Goal: Information Seeking & Learning: Learn about a topic

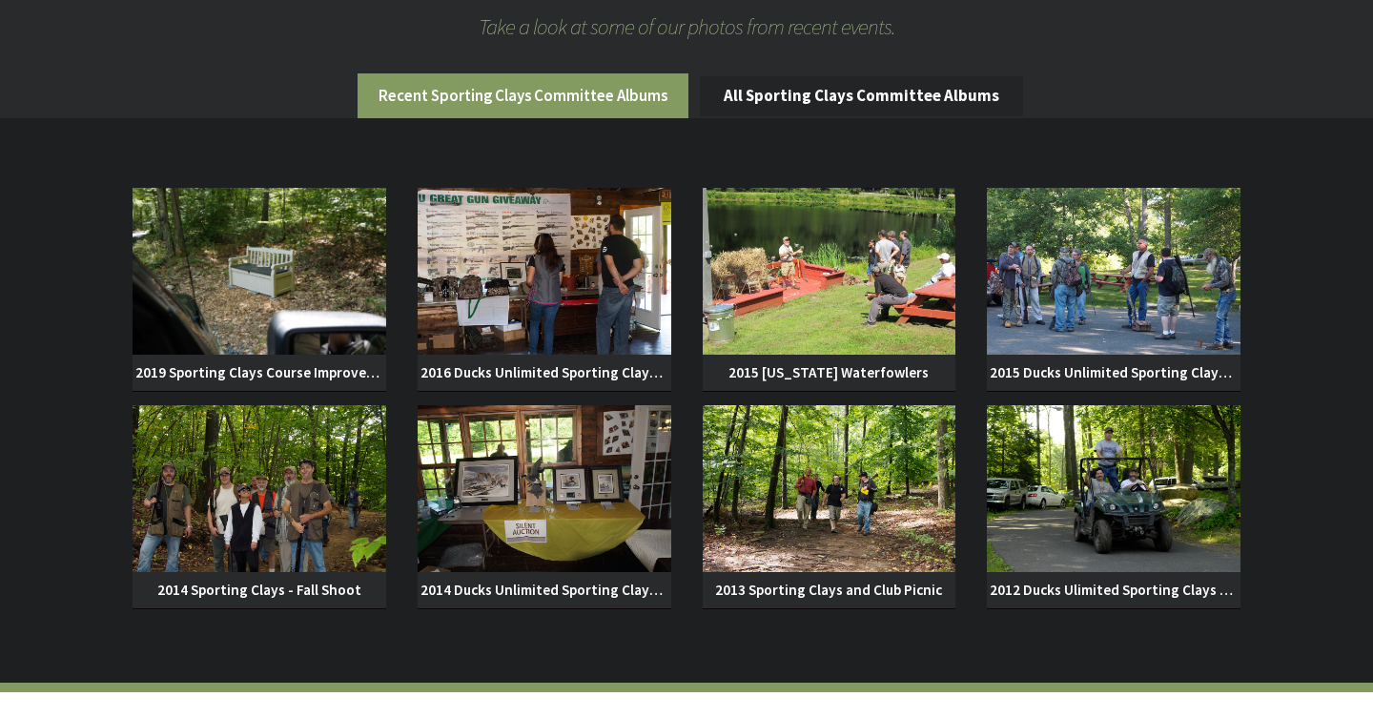
scroll to position [1434, 0]
click at [834, 256] on img at bounding box center [830, 270] width 254 height 167
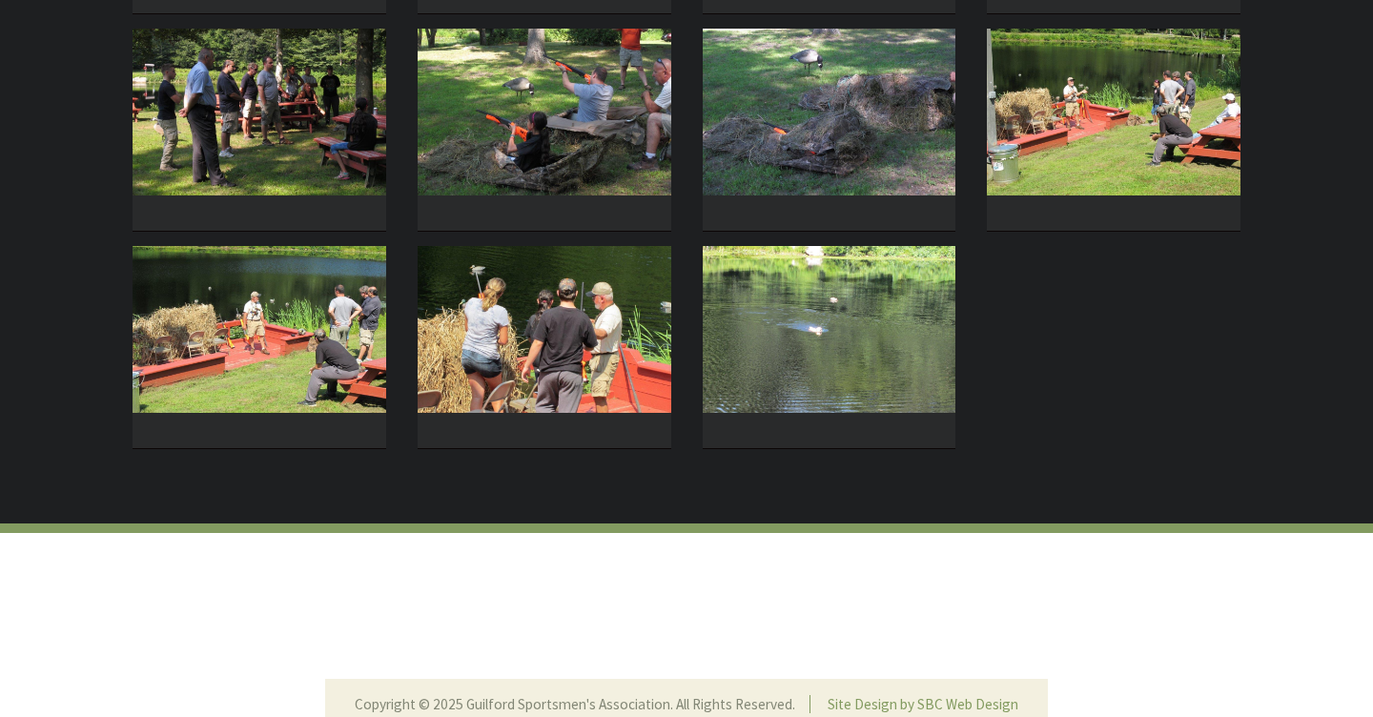
scroll to position [862, 0]
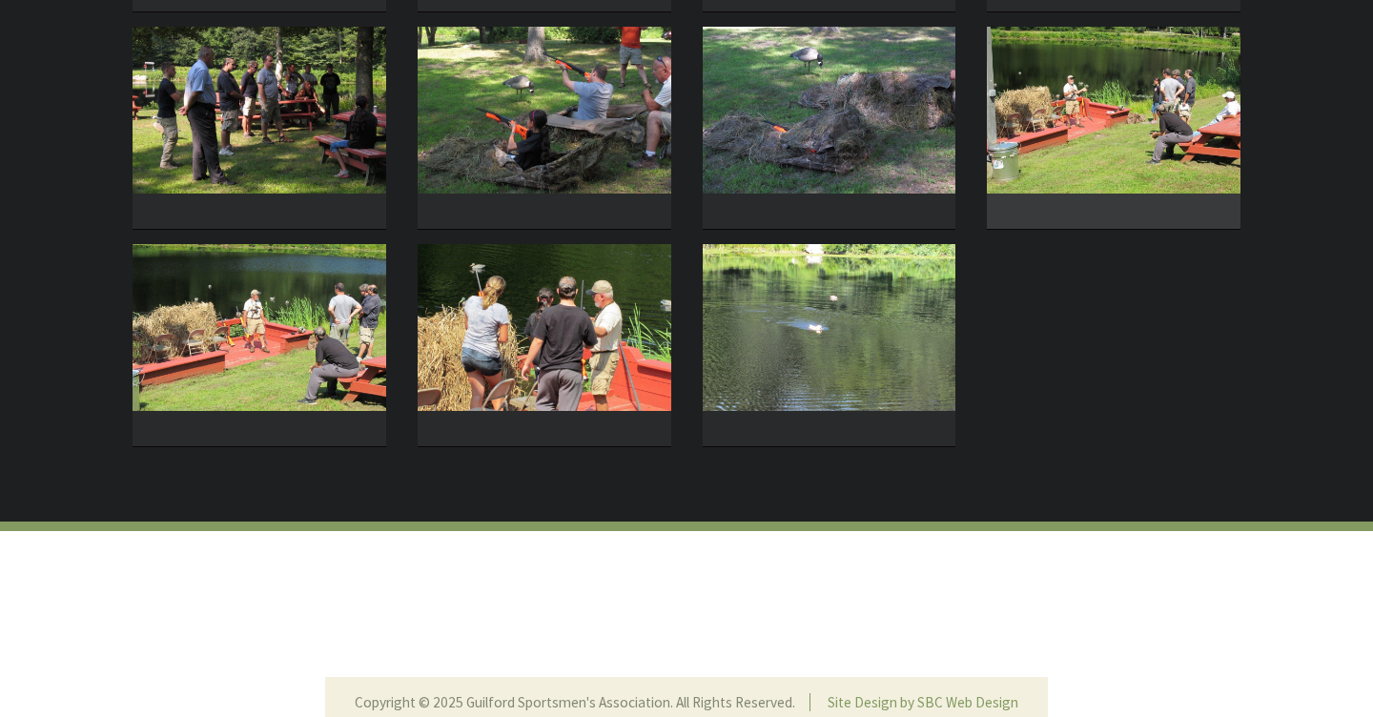
click at [1122, 75] on img at bounding box center [1114, 110] width 254 height 167
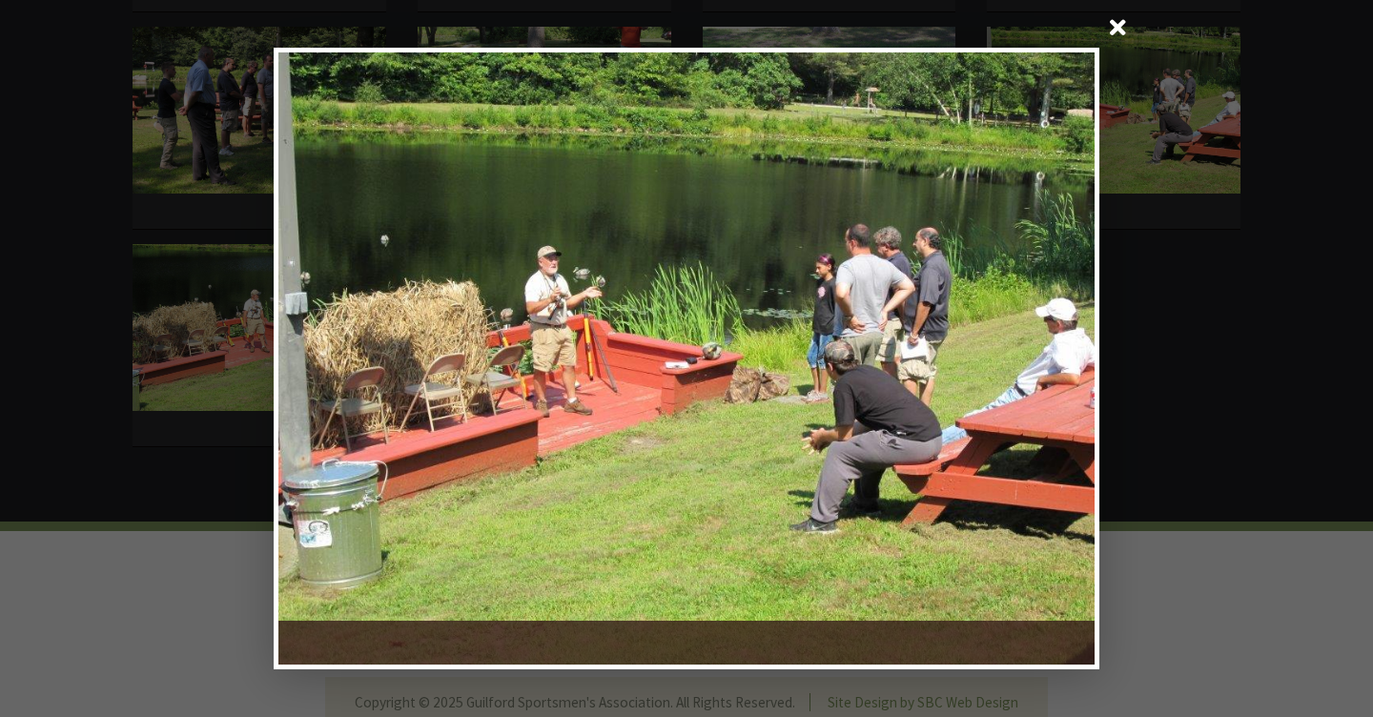
click at [1122, 28] on span at bounding box center [1117, 30] width 46 height 46
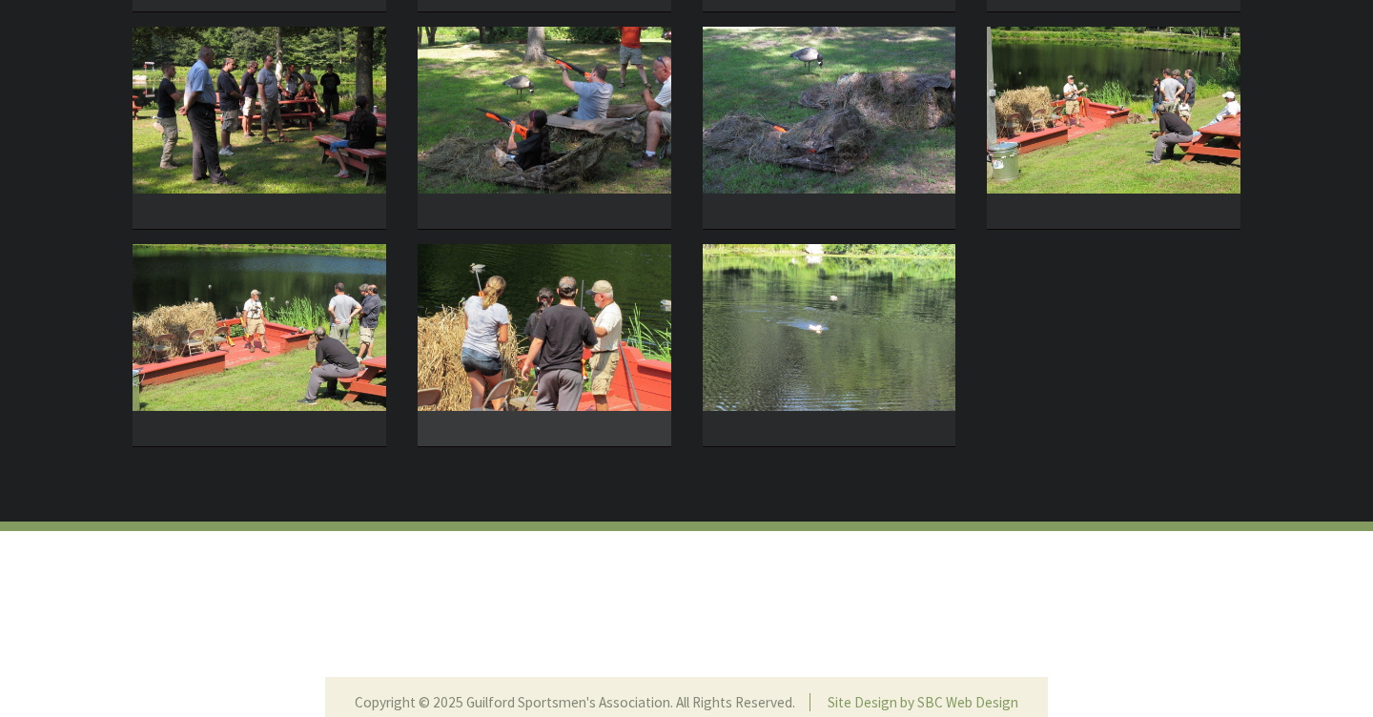
click at [532, 345] on img at bounding box center [545, 327] width 254 height 167
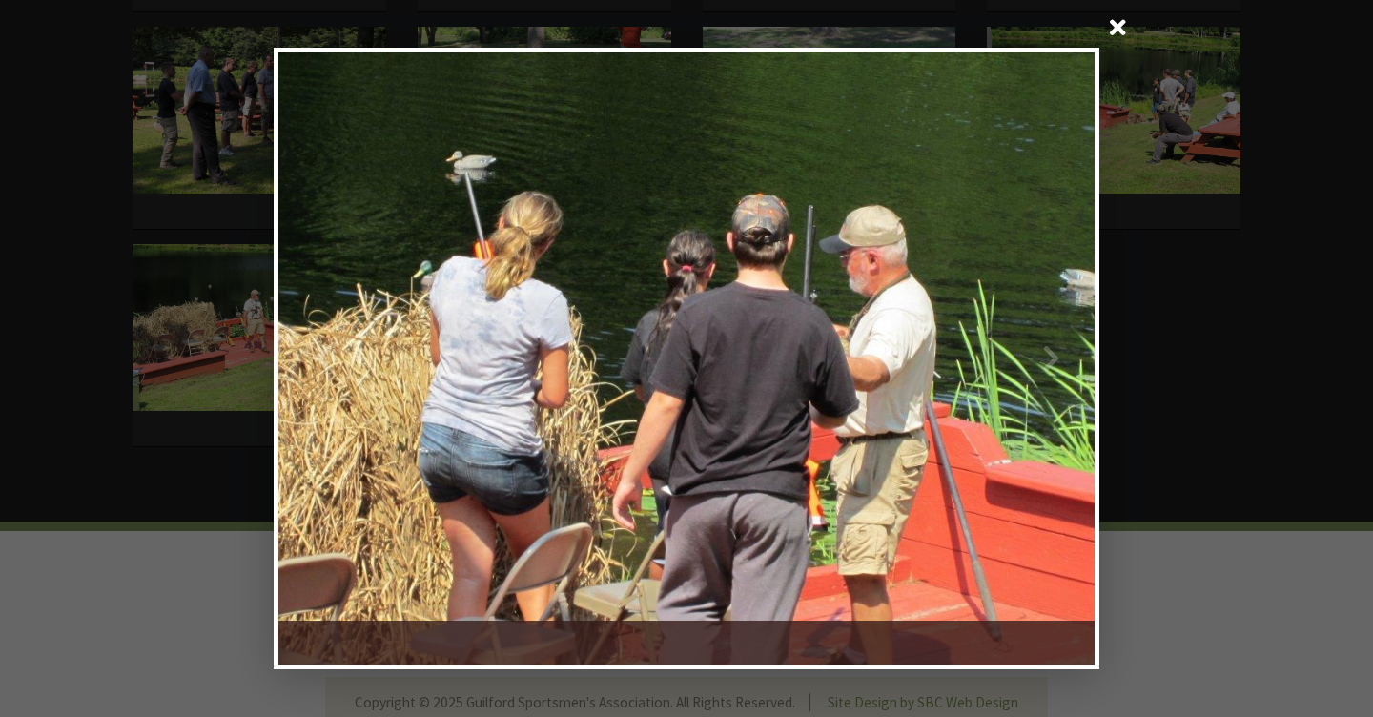
click at [1119, 23] on span at bounding box center [1117, 30] width 46 height 46
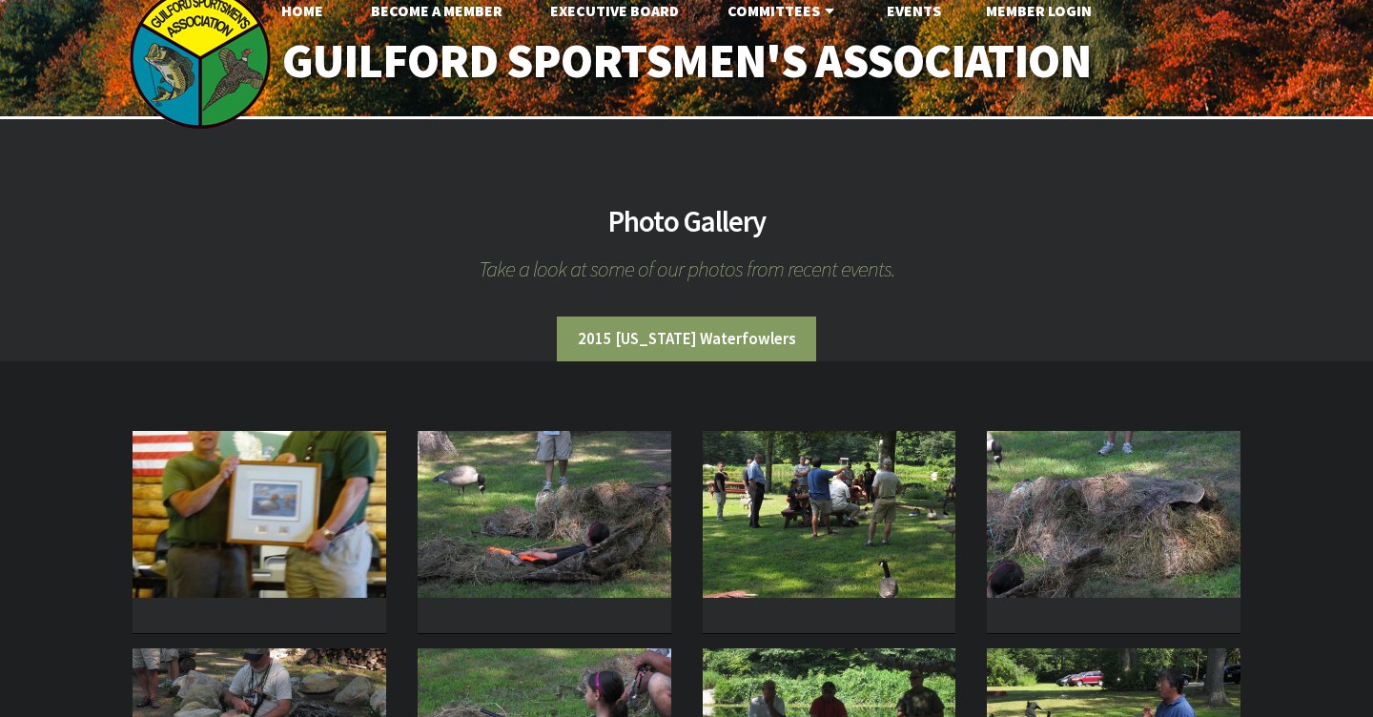
scroll to position [5, 0]
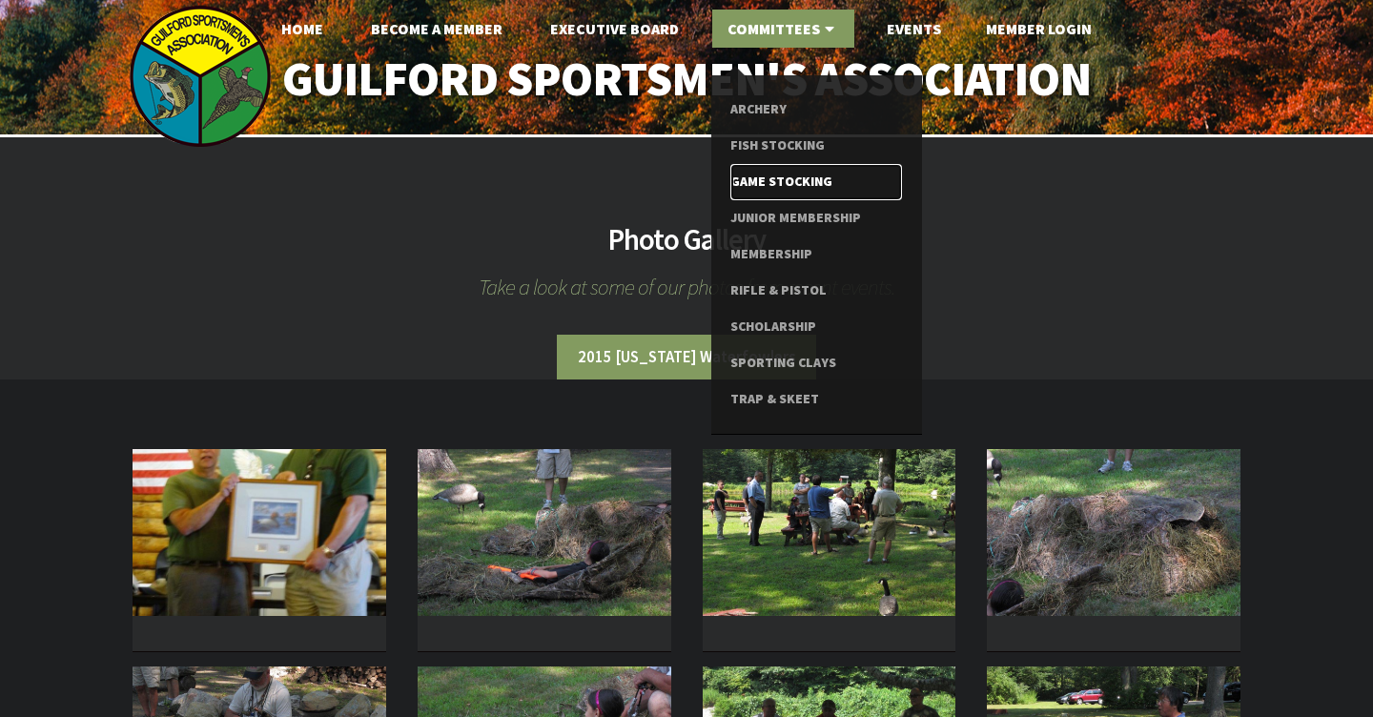
click at [797, 177] on link "Game Stocking" at bounding box center [815, 182] width 171 height 36
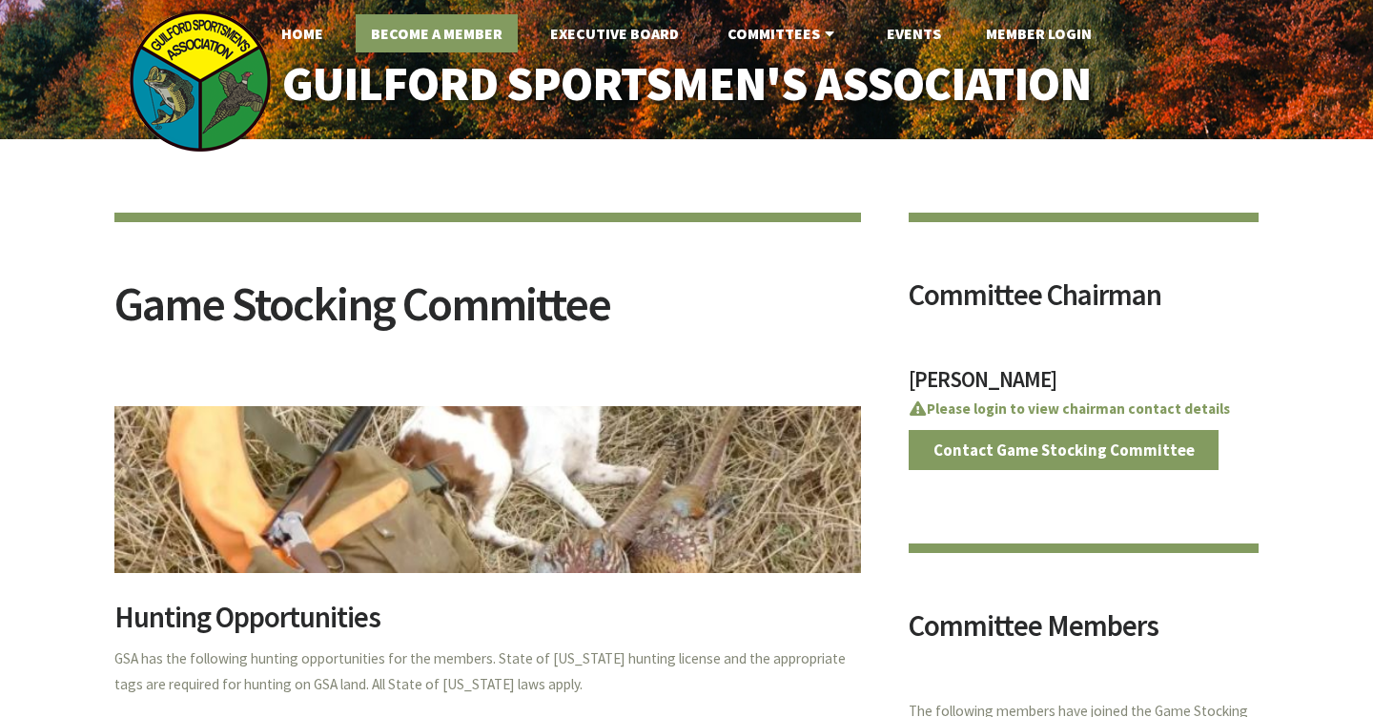
click at [482, 24] on link "Become A Member" at bounding box center [437, 33] width 162 height 38
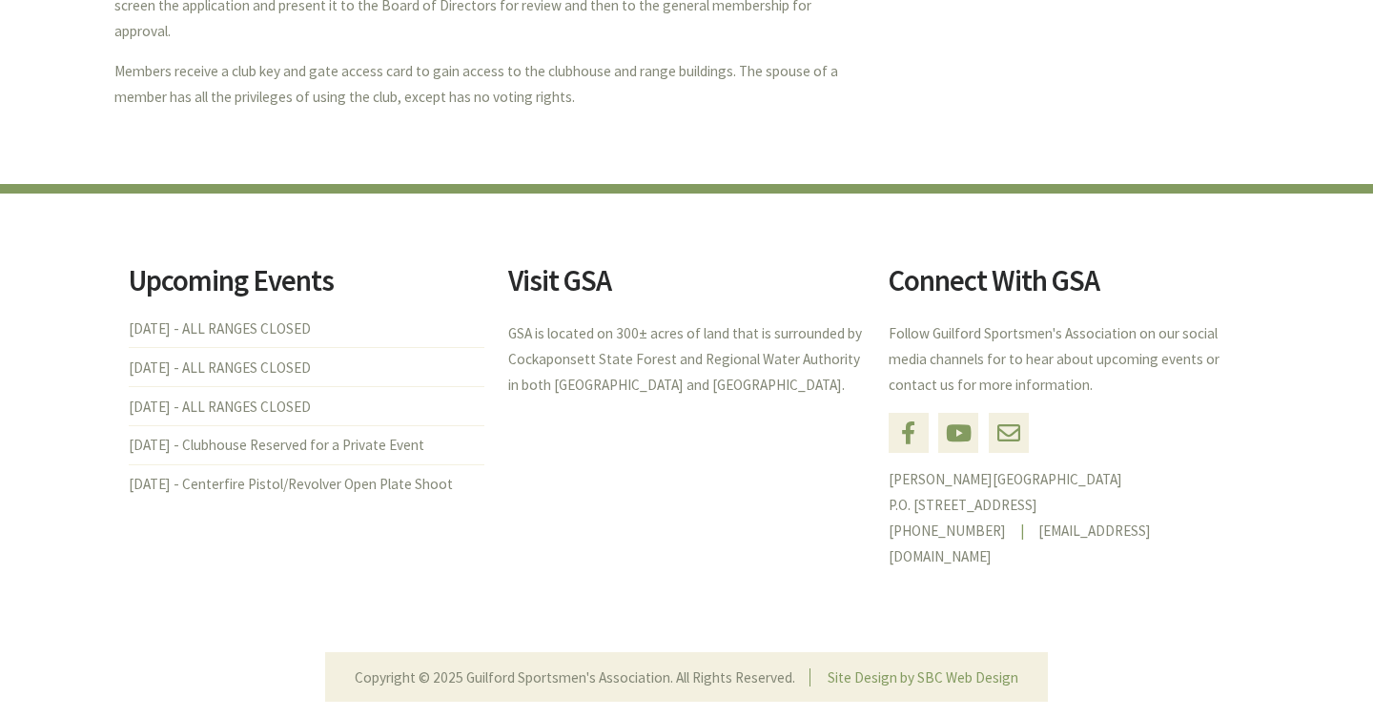
scroll to position [960, 0]
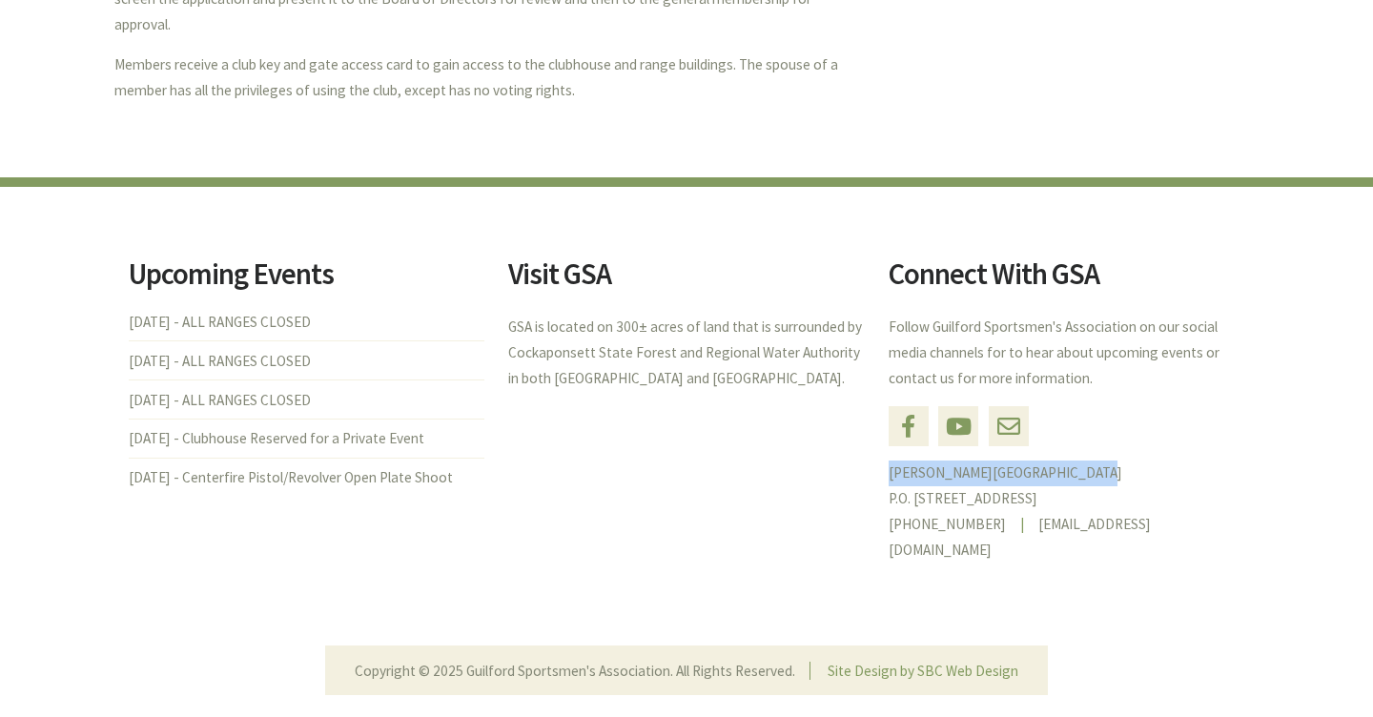
drag, startPoint x: 1072, startPoint y: 417, endPoint x: 920, endPoint y: 406, distance: 152.9
click at [919, 406] on section "Connect With GSA Follow Guilford Sportsmen's Association on our social media ch…" at bounding box center [1066, 410] width 356 height 303
copy link "[PERSON_NAME][GEOGRAPHIC_DATA]"
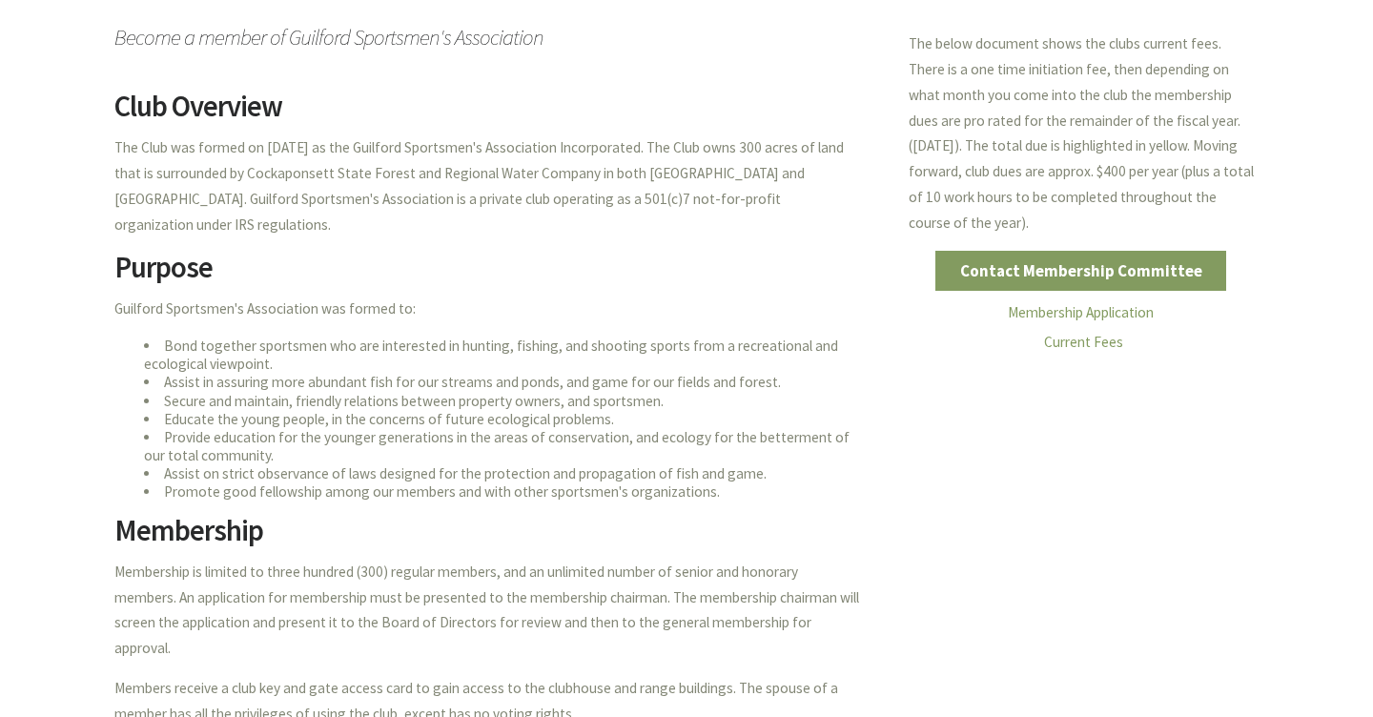
scroll to position [0, 0]
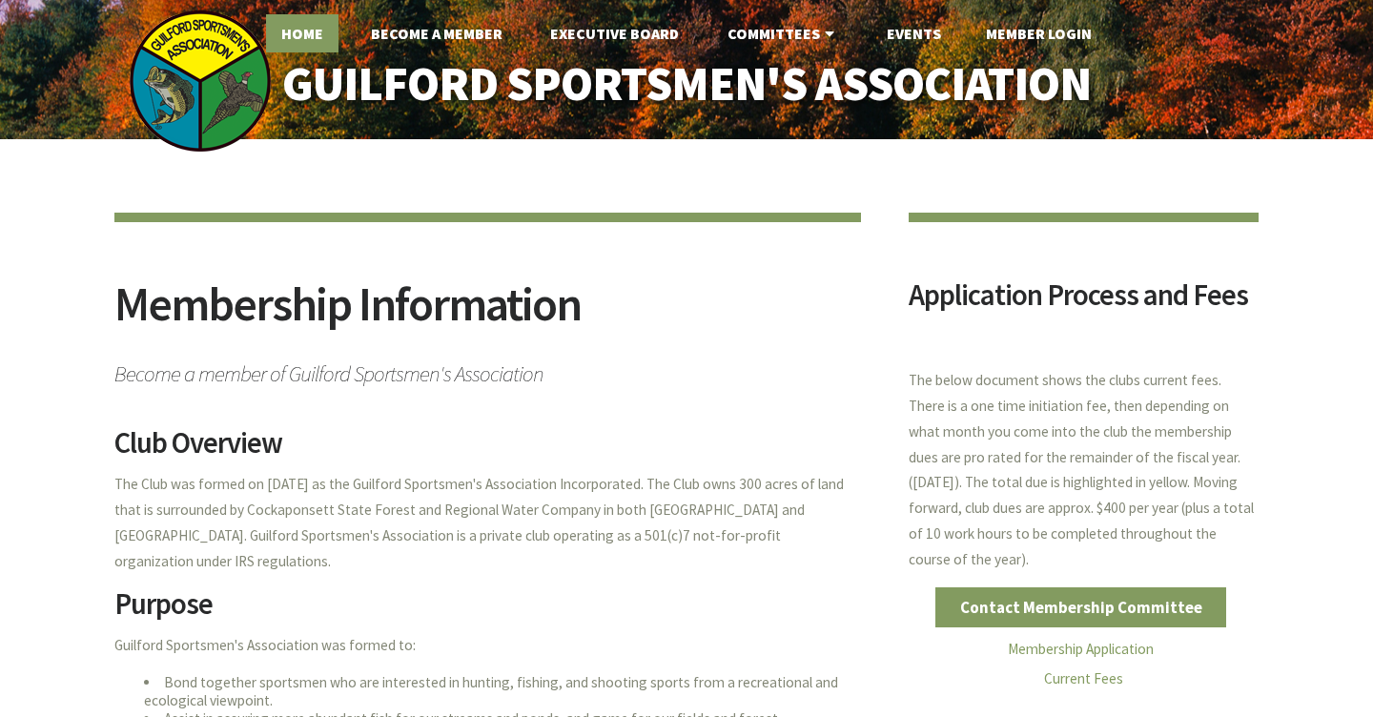
click at [298, 28] on link "Home" at bounding box center [302, 33] width 72 height 38
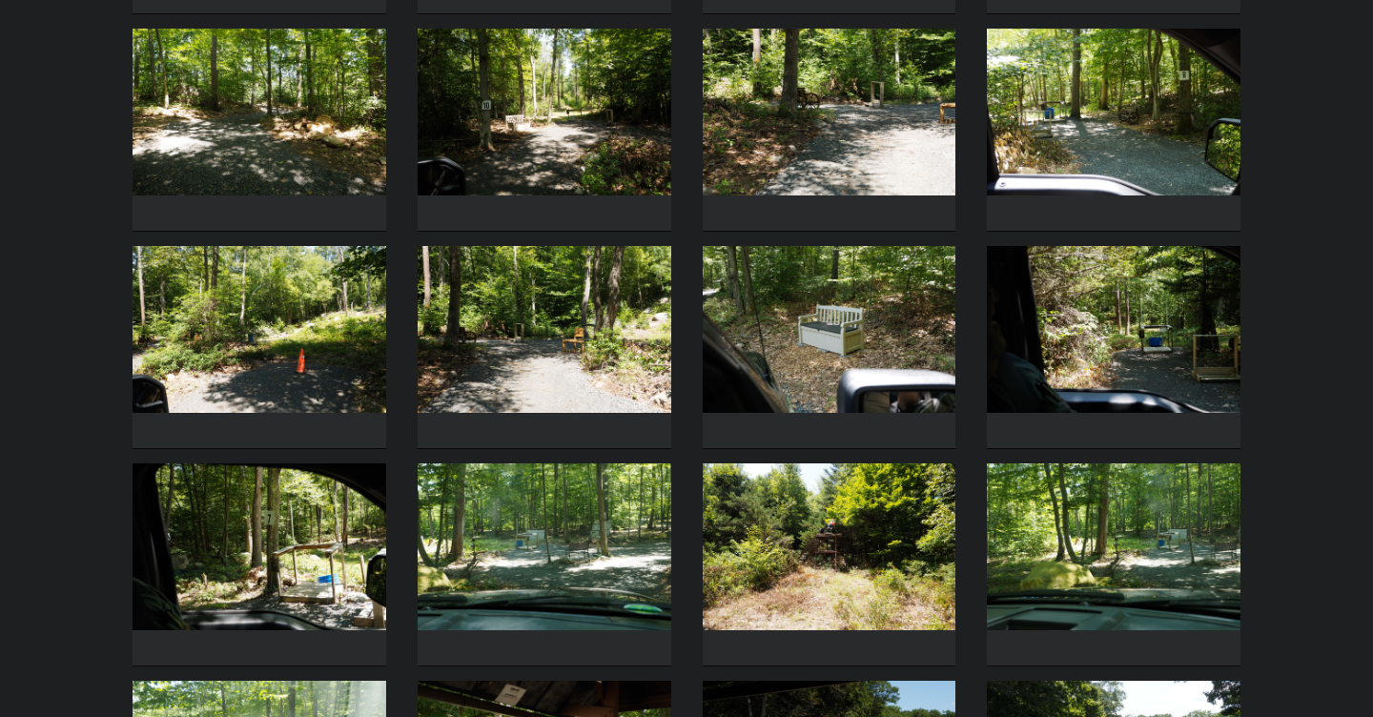
scroll to position [619, 0]
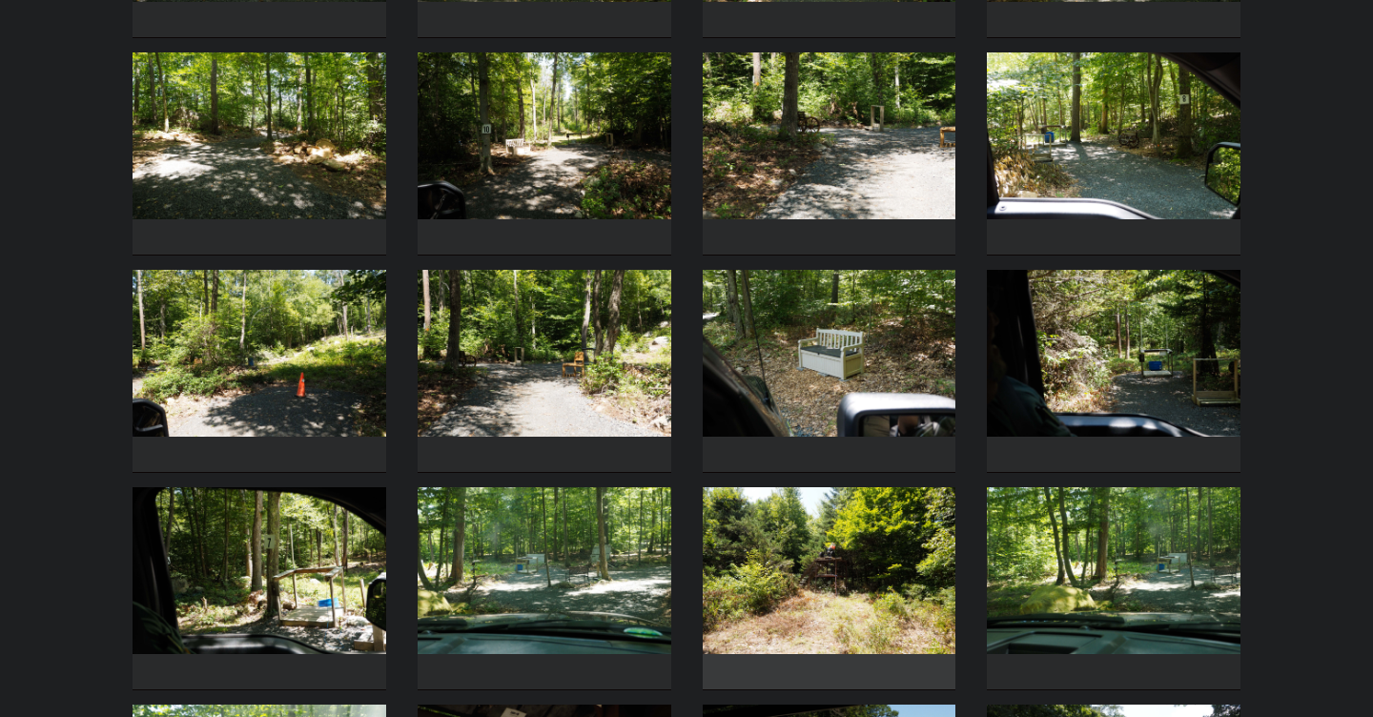
click at [860, 569] on img at bounding box center [830, 570] width 254 height 167
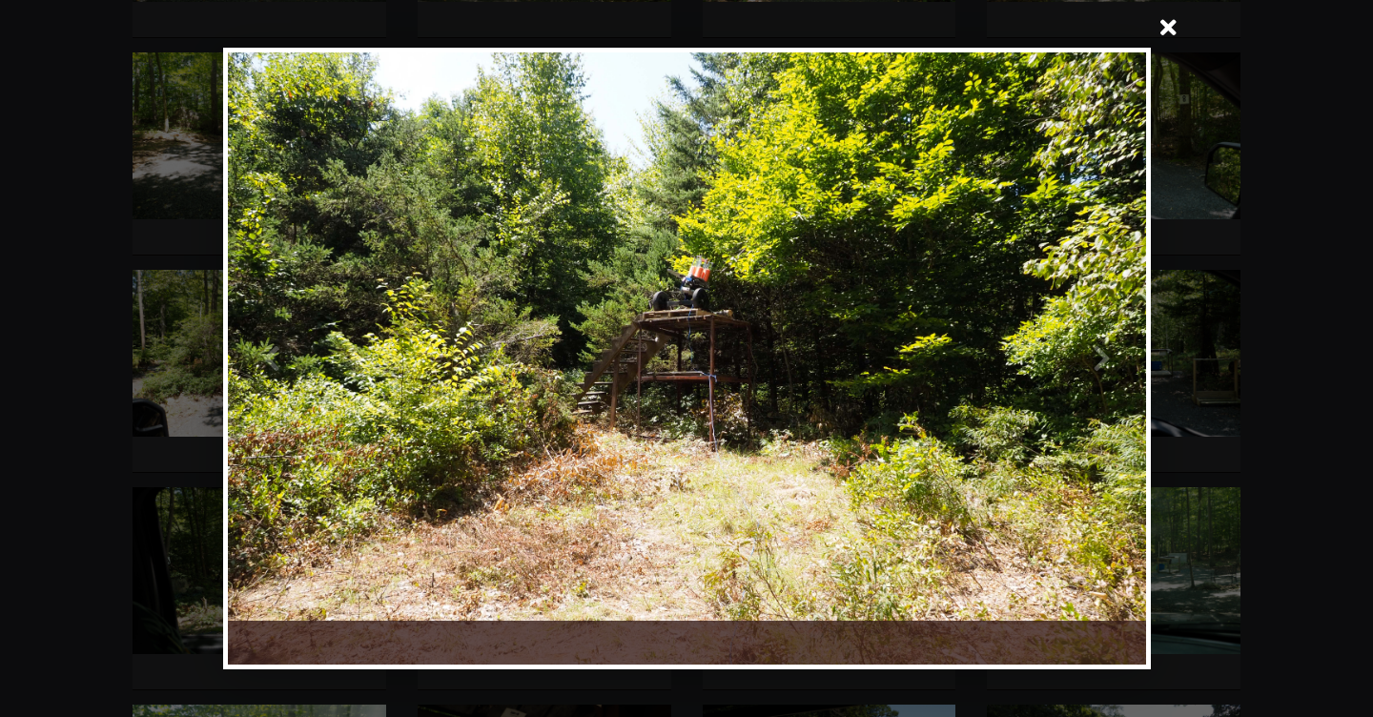
click at [927, 364] on div at bounding box center [915, 358] width 459 height 612
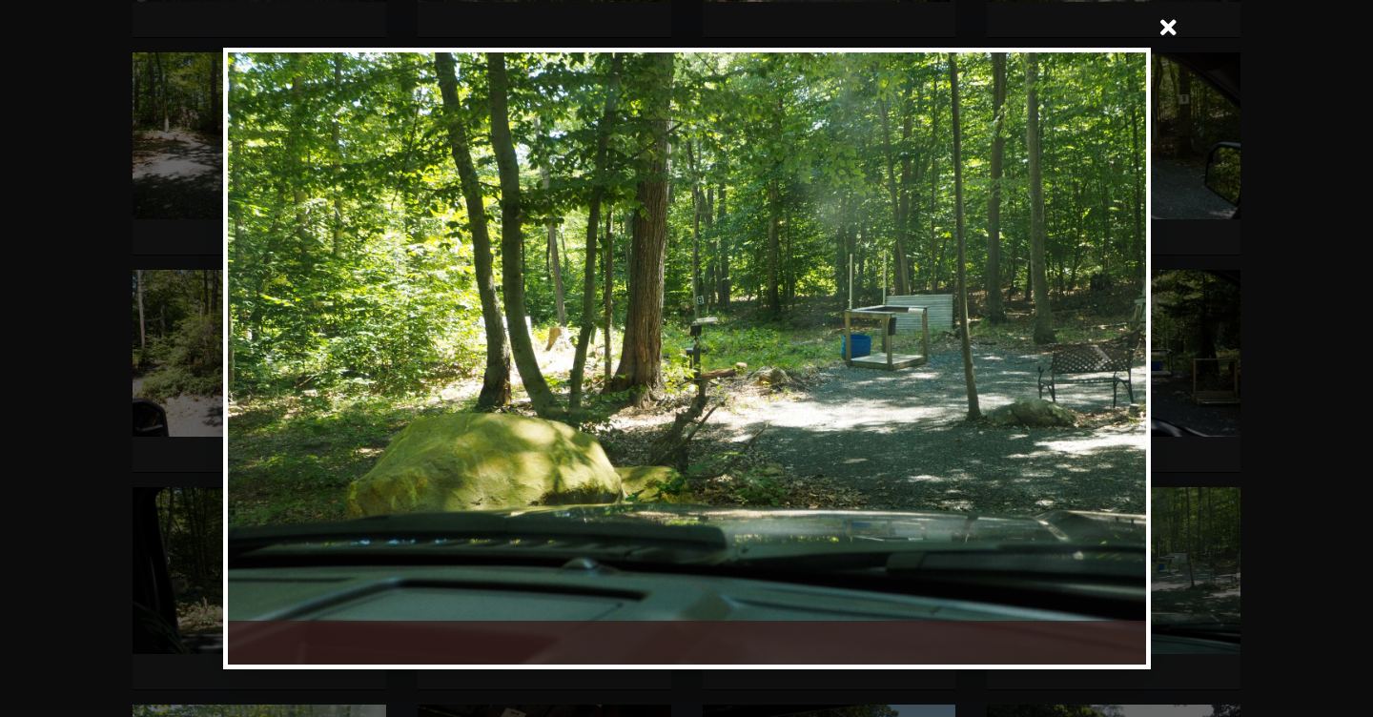
click at [927, 362] on div at bounding box center [915, 358] width 459 height 612
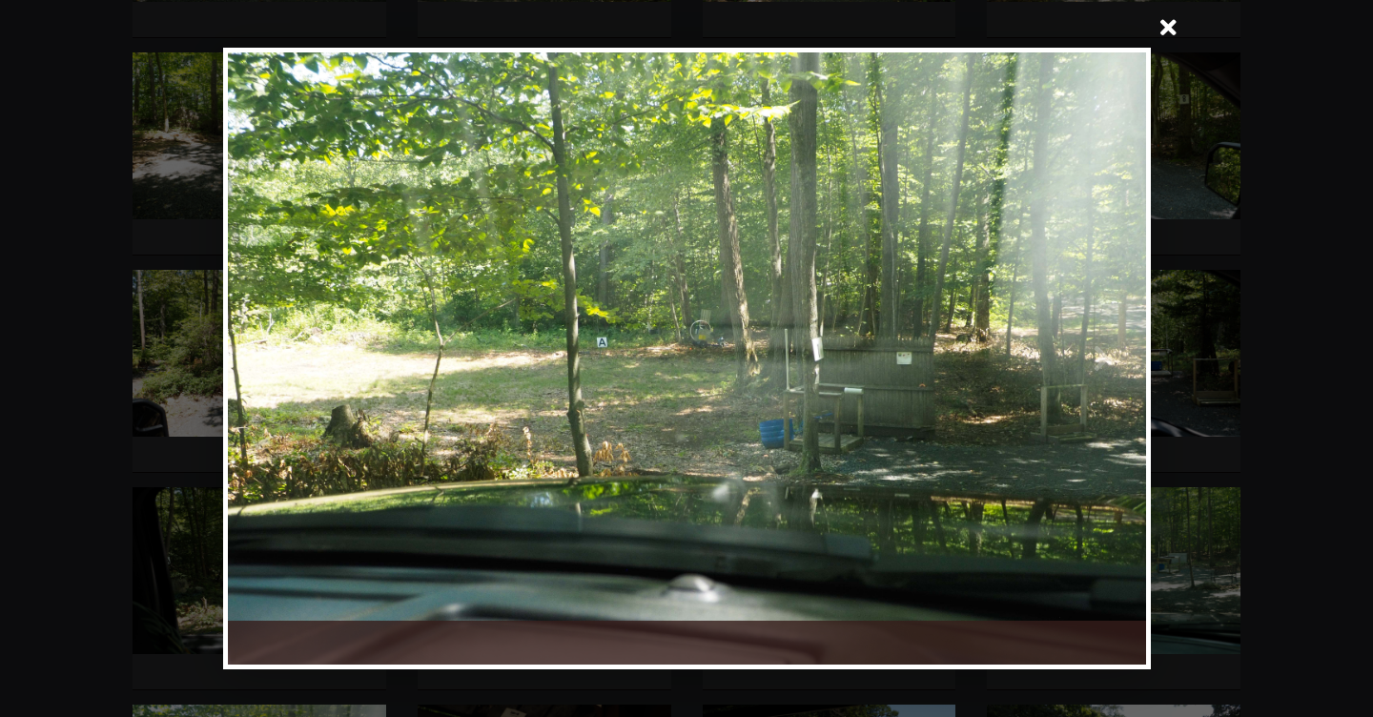
click at [927, 362] on div at bounding box center [915, 358] width 459 height 612
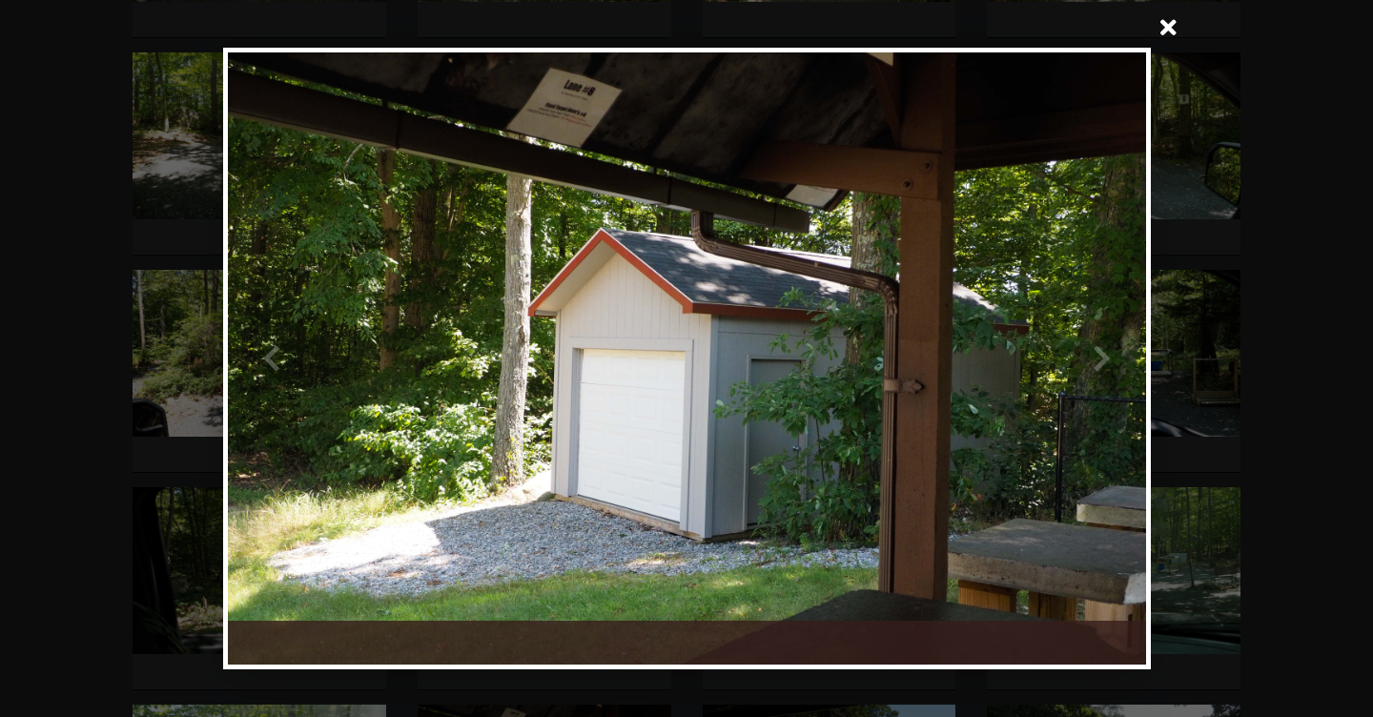
click at [927, 362] on div at bounding box center [915, 358] width 459 height 612
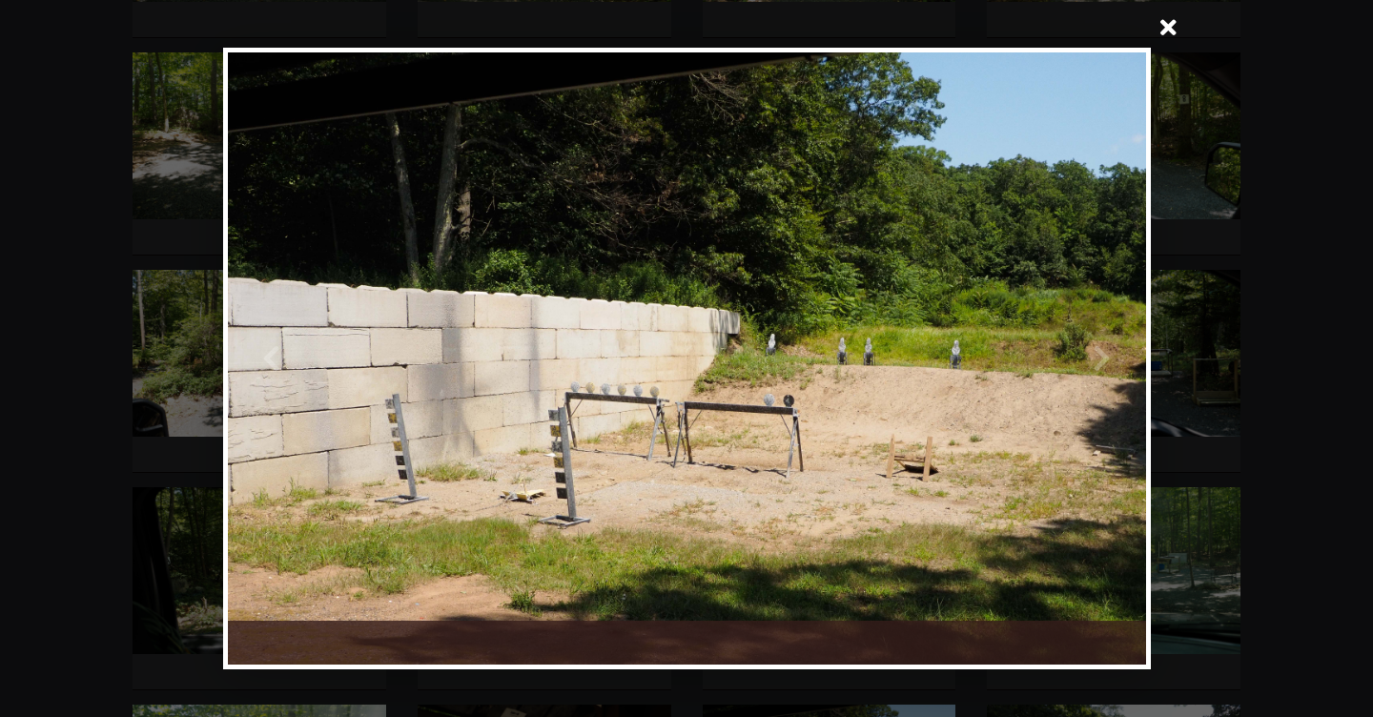
click at [927, 362] on div at bounding box center [915, 358] width 459 height 612
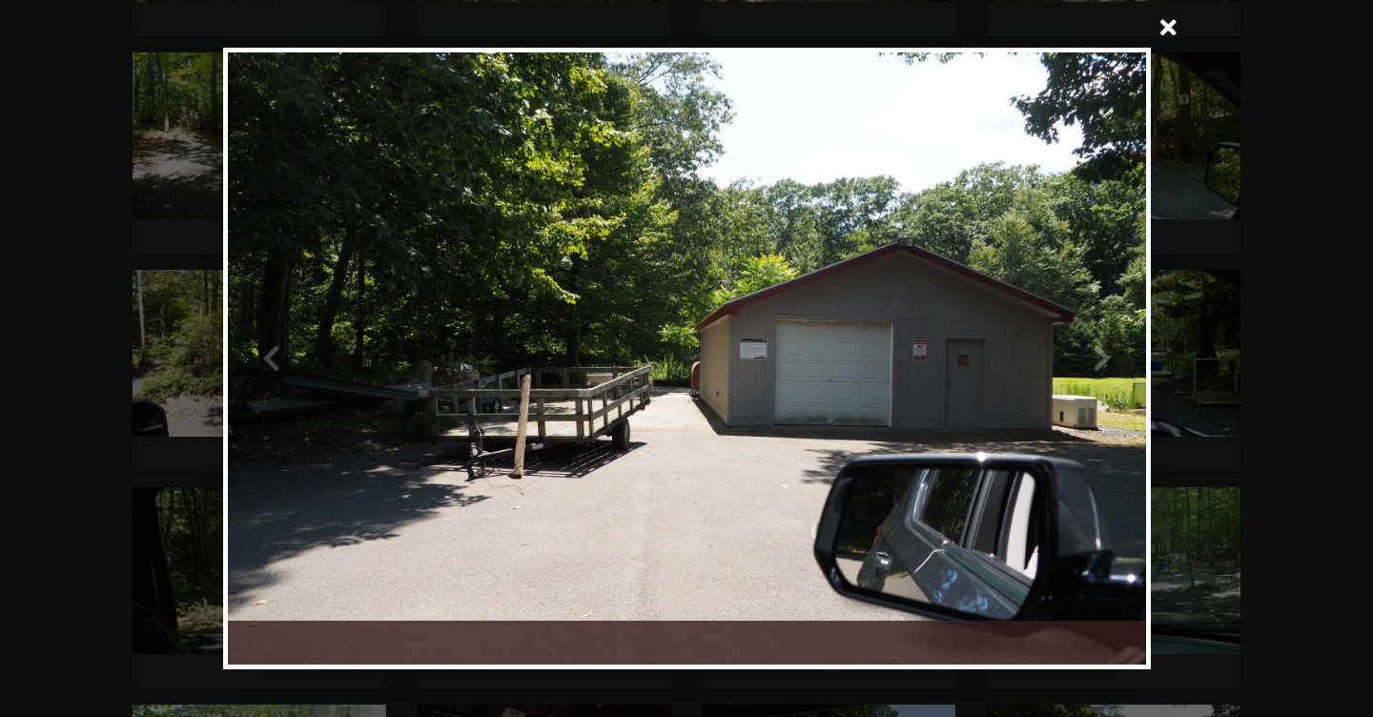
click at [927, 362] on div at bounding box center [915, 358] width 459 height 612
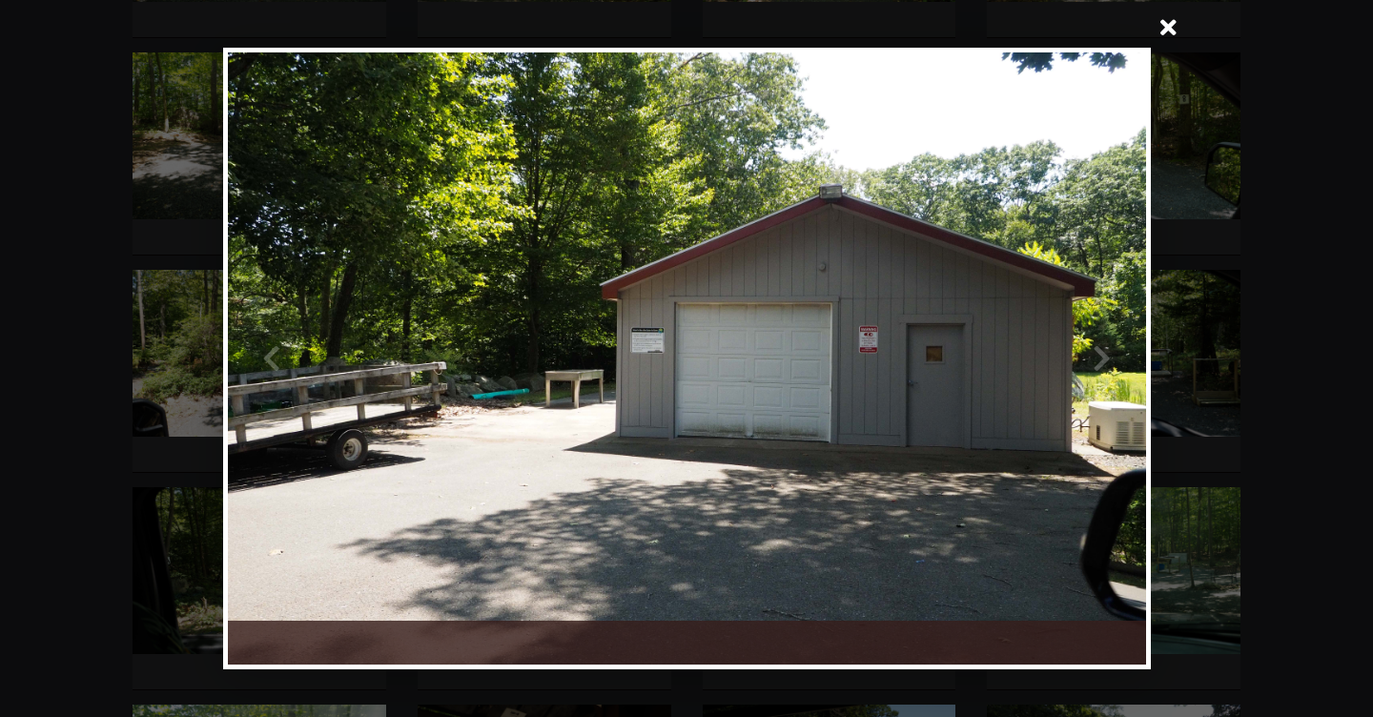
click at [927, 362] on div at bounding box center [915, 358] width 459 height 612
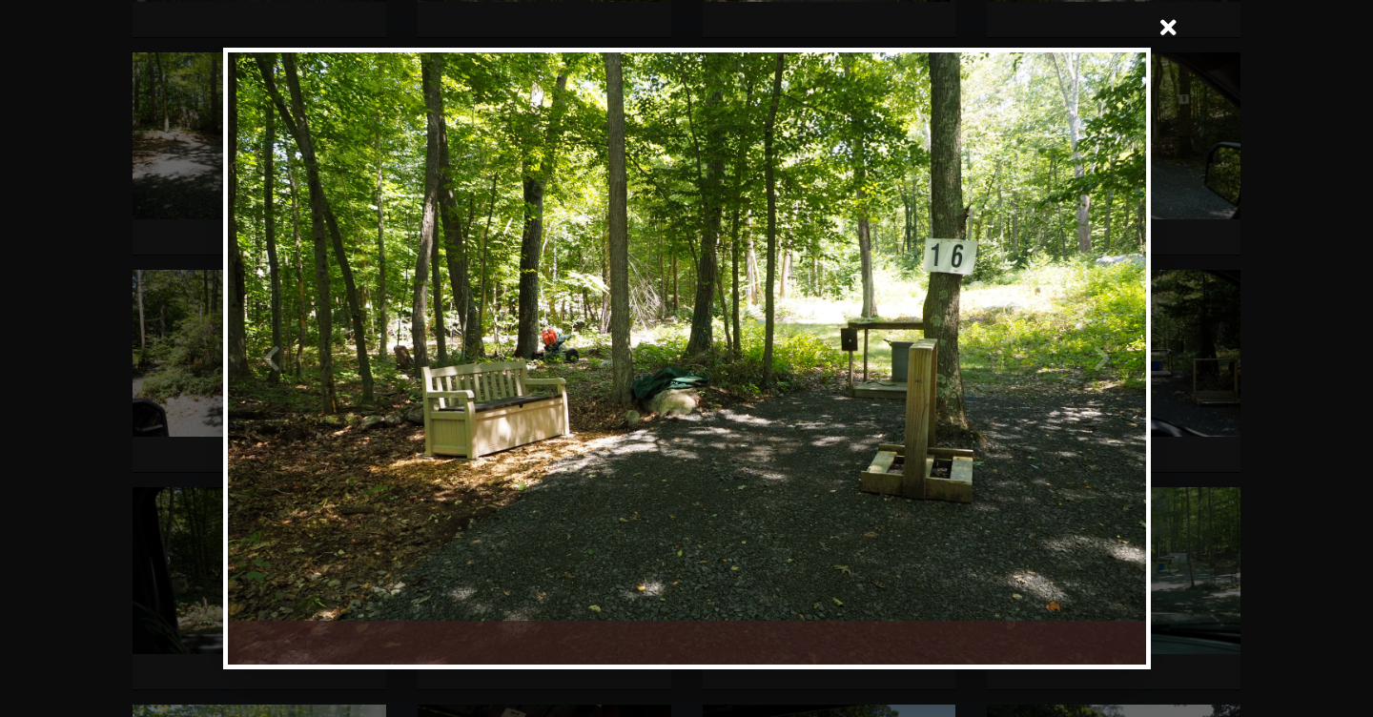
click at [1168, 25] on span at bounding box center [1169, 30] width 46 height 46
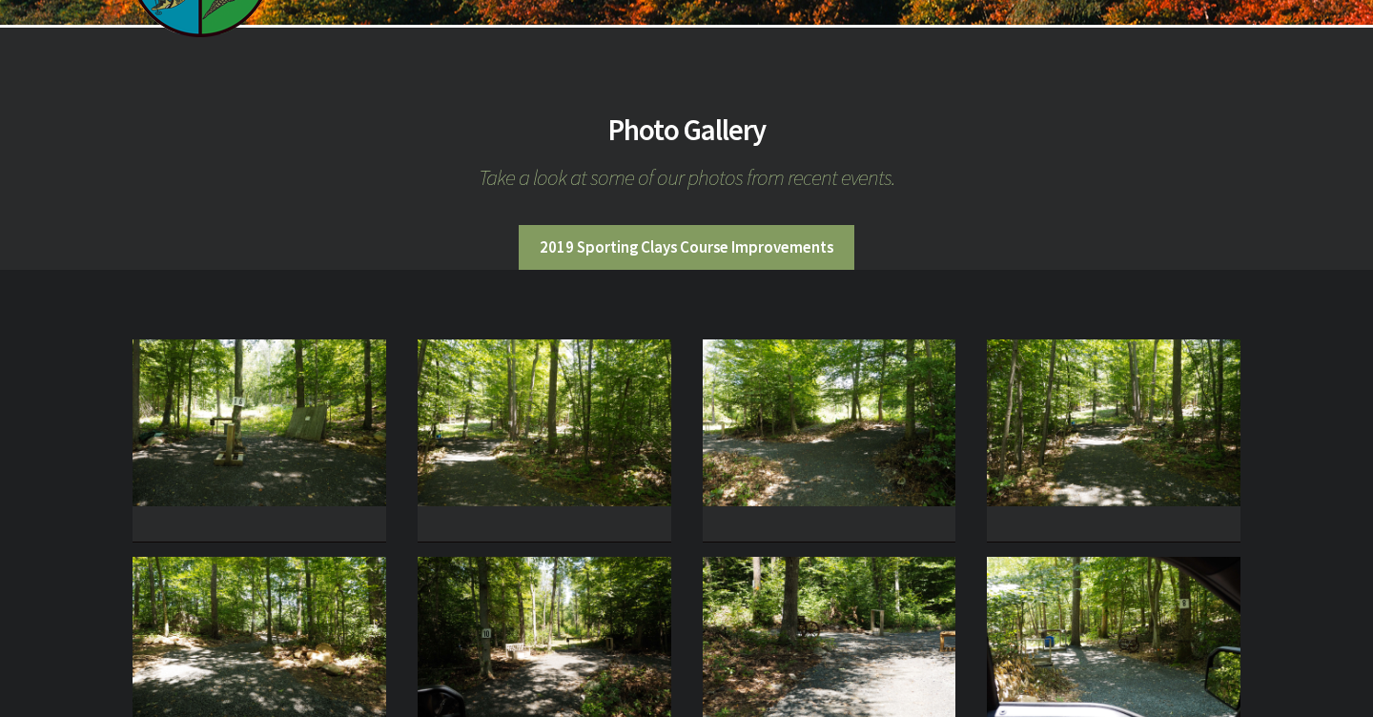
scroll to position [0, 0]
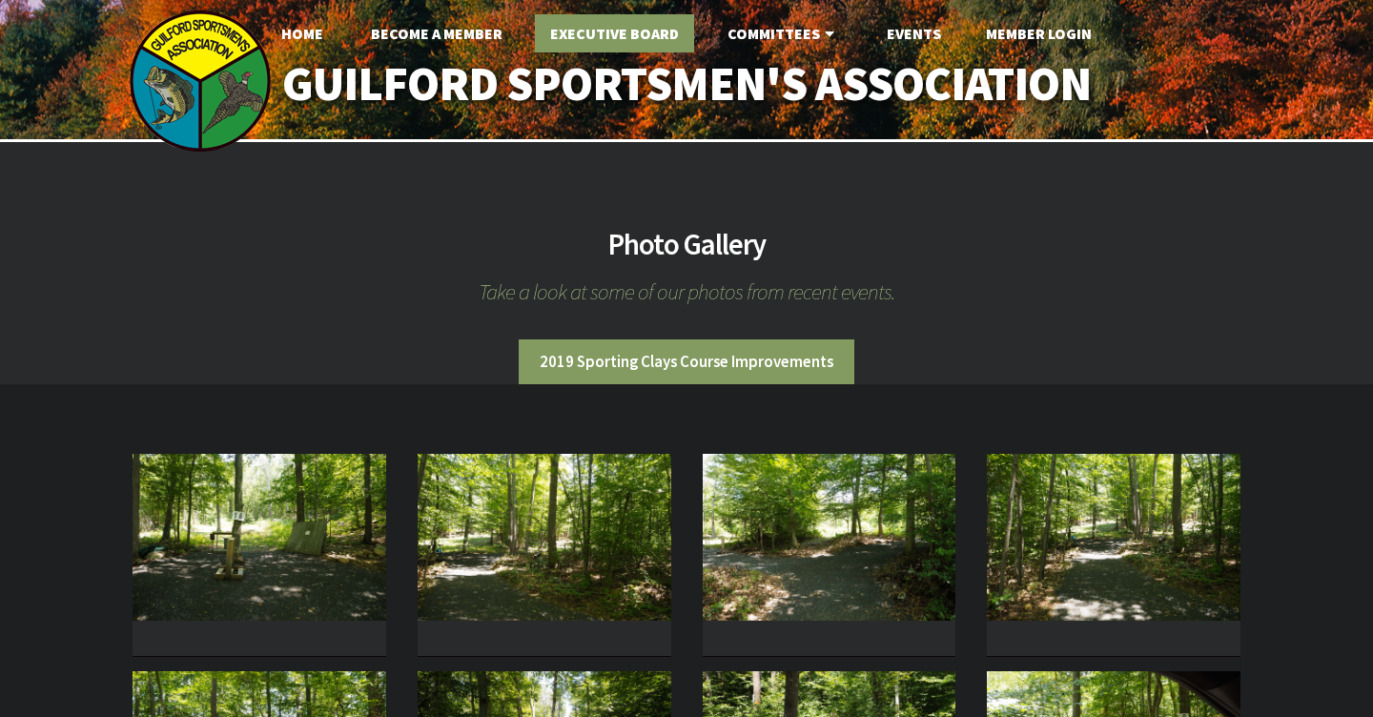
click at [619, 36] on link "Executive Board" at bounding box center [614, 33] width 159 height 38
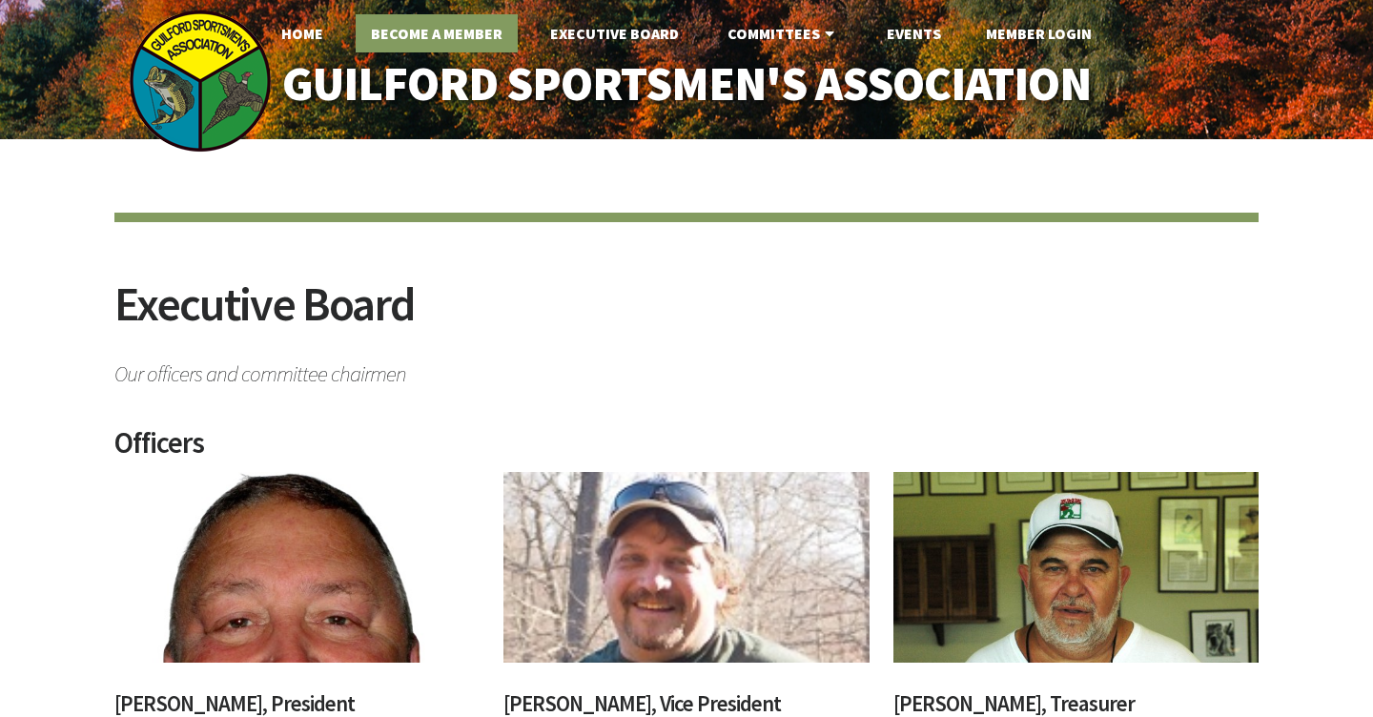
click at [467, 36] on link "Become A Member" at bounding box center [437, 33] width 162 height 38
